Goal: Find specific page/section

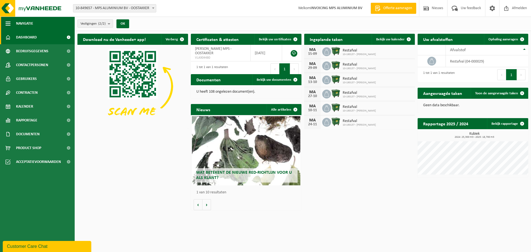
click at [6, 22] on span "button" at bounding box center [8, 24] width 5 height 14
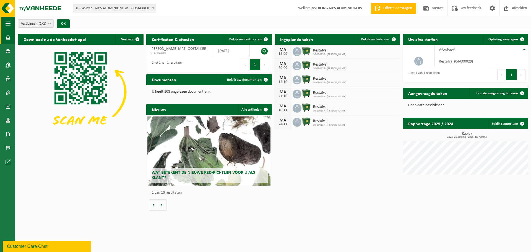
click at [6, 22] on span "button" at bounding box center [8, 24] width 5 height 14
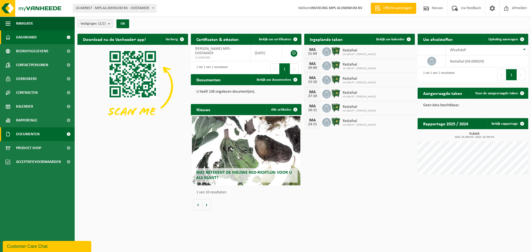
click at [50, 132] on link "Documenten" at bounding box center [37, 134] width 75 height 14
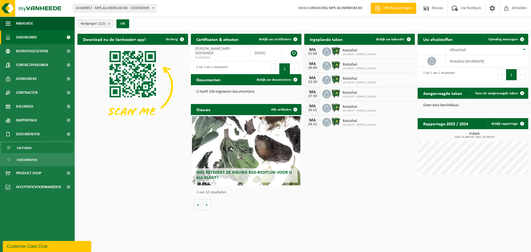
click at [31, 148] on span "Facturen" at bounding box center [24, 148] width 15 height 11
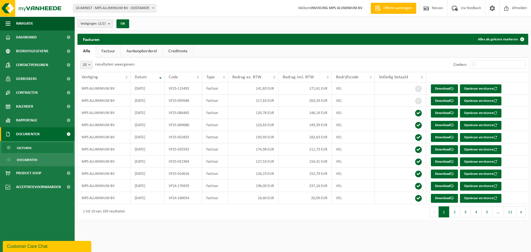
click at [456, 213] on button "2" at bounding box center [455, 211] width 11 height 11
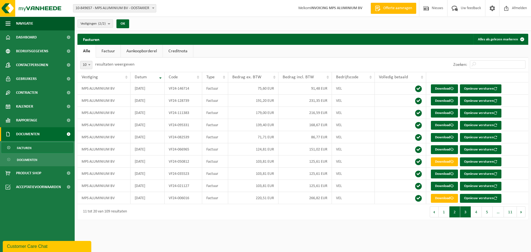
click at [467, 212] on button "3" at bounding box center [466, 211] width 11 height 11
click at [455, 214] on button "2" at bounding box center [455, 211] width 11 height 11
click at [444, 214] on button "1" at bounding box center [444, 211] width 11 height 11
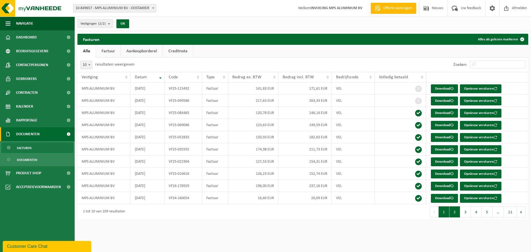
click at [454, 212] on button "2" at bounding box center [455, 211] width 11 height 11
click at [446, 211] on button "1" at bounding box center [444, 211] width 11 height 11
